Goal: Transaction & Acquisition: Book appointment/travel/reservation

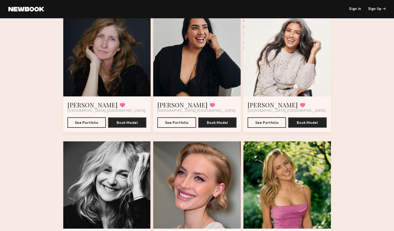
scroll to position [444, 0]
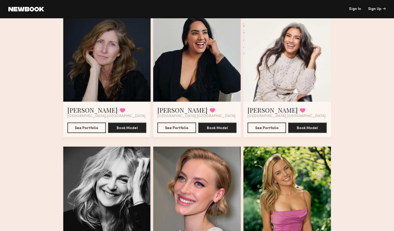
click at [310, 62] on div at bounding box center [287, 58] width 88 height 88
click at [276, 130] on button "See Portfolio" at bounding box center [267, 127] width 38 height 10
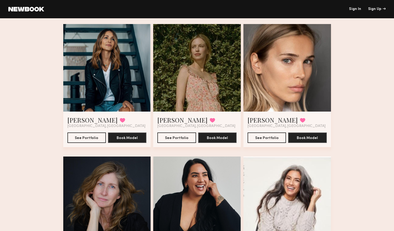
scroll to position [295, 0]
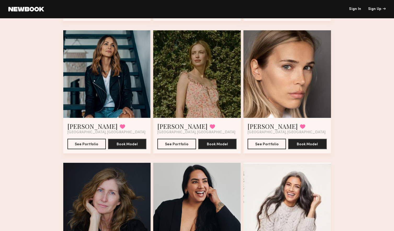
click at [113, 103] on div at bounding box center [107, 74] width 88 height 88
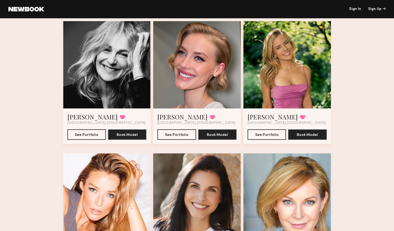
scroll to position [570, 0]
click at [127, 86] on div at bounding box center [107, 65] width 88 height 88
click at [91, 136] on button "See Portfolio" at bounding box center [86, 134] width 38 height 10
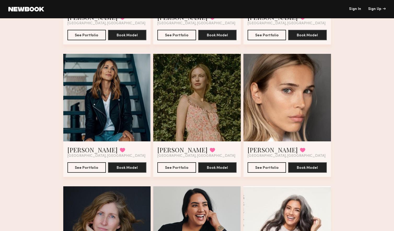
scroll to position [272, 0]
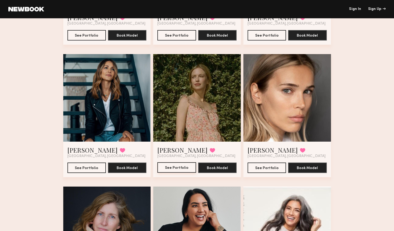
click at [179, 166] on button "See Portfolio" at bounding box center [176, 167] width 38 height 10
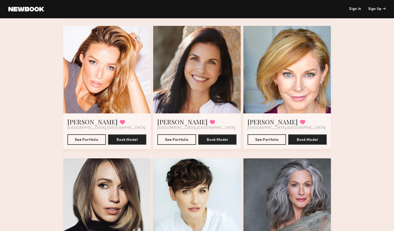
scroll to position [698, 0]
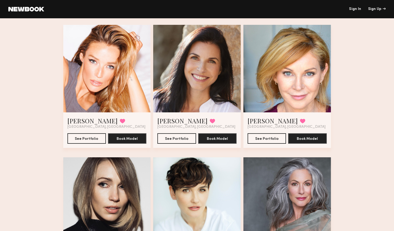
click at [278, 95] on div at bounding box center [287, 69] width 88 height 88
click at [261, 139] on button "See Portfolio" at bounding box center [267, 138] width 38 height 10
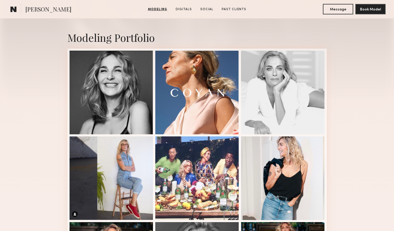
scroll to position [108, 0]
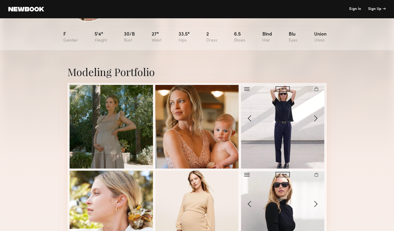
scroll to position [55, 0]
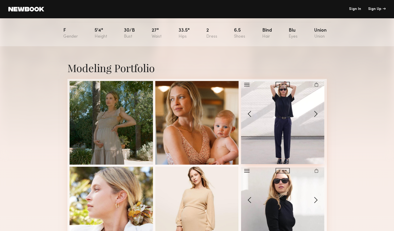
click at [313, 113] on div at bounding box center [283, 123] width 84 height 84
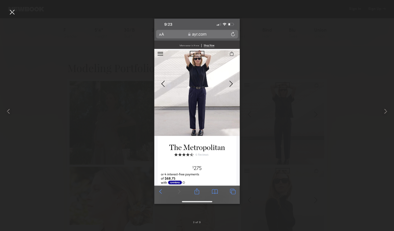
click at [14, 12] on div at bounding box center [12, 12] width 8 height 8
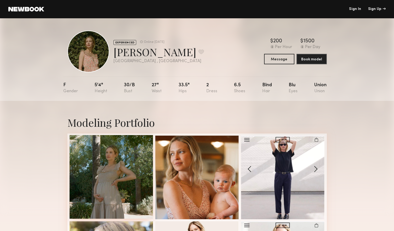
scroll to position [0, 0]
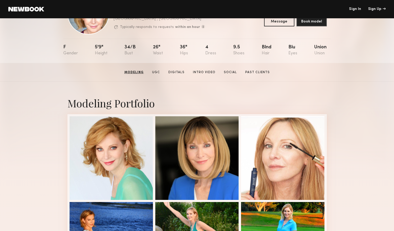
scroll to position [11, 0]
